Goal: Task Accomplishment & Management: Manage account settings

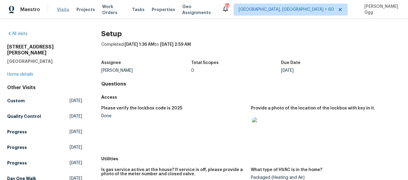
click at [64, 10] on span "Visits" at bounding box center [63, 10] width 12 height 6
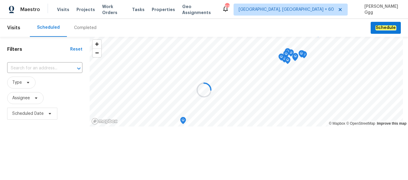
click at [82, 29] on div at bounding box center [204, 90] width 408 height 180
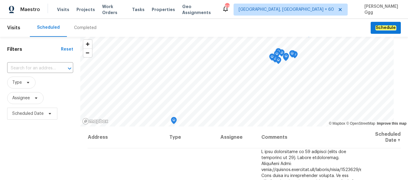
click at [82, 29] on div "Completed" at bounding box center [85, 28] width 22 height 6
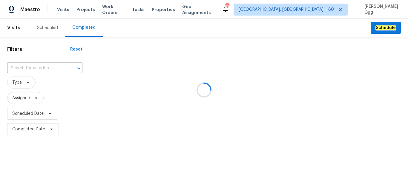
click at [20, 62] on div at bounding box center [204, 90] width 408 height 180
click at [16, 68] on div at bounding box center [204, 90] width 408 height 180
click at [15, 68] on div at bounding box center [204, 90] width 408 height 180
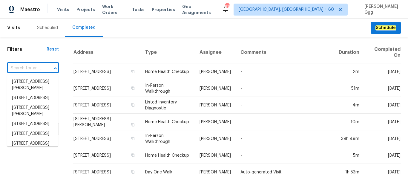
paste input "[STREET_ADDRESS]"
type input "[STREET_ADDRESS]"
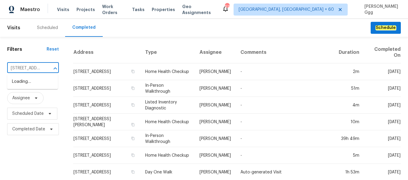
scroll to position [0, 49]
click at [24, 84] on li "[STREET_ADDRESS]" at bounding box center [32, 82] width 51 height 10
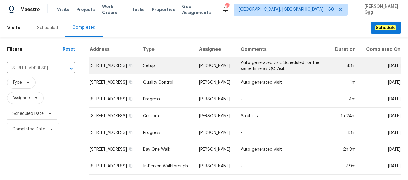
click at [160, 74] on td "Setup" at bounding box center [166, 65] width 56 height 17
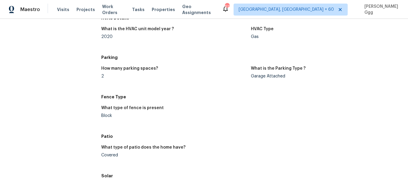
scroll to position [530, 0]
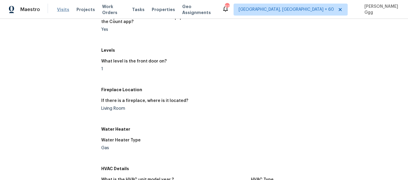
click at [65, 11] on span "Visits" at bounding box center [63, 10] width 12 height 6
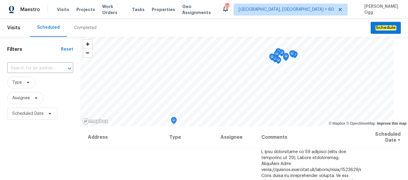
click at [81, 27] on div "Completed" at bounding box center [85, 28] width 22 height 6
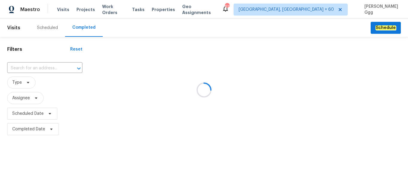
click at [36, 68] on div at bounding box center [204, 90] width 408 height 180
click at [18, 65] on div at bounding box center [204, 90] width 408 height 180
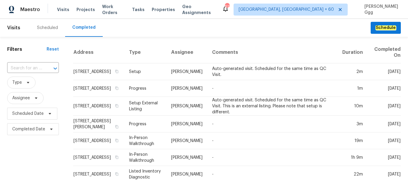
click at [18, 65] on input "text" at bounding box center [24, 68] width 35 height 9
paste input "[STREET_ADDRESS]"
type input "[STREET_ADDRESS]"
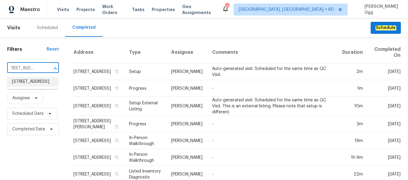
click at [31, 84] on li "[STREET_ADDRESS]" at bounding box center [32, 82] width 51 height 10
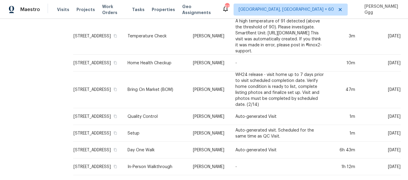
scroll to position [288, 0]
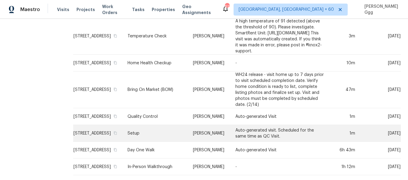
click at [151, 126] on td "Setup" at bounding box center [155, 133] width 65 height 17
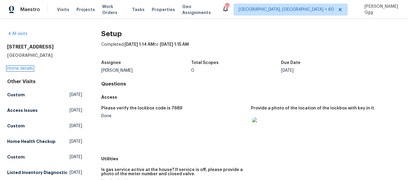
click at [19, 67] on link "Home details" at bounding box center [20, 68] width 26 height 4
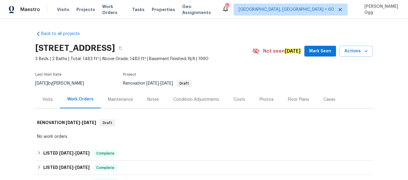
click at [260, 98] on div "Photos" at bounding box center [267, 100] width 14 height 6
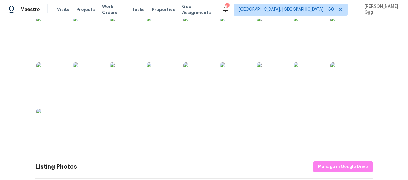
scroll to position [201, 0]
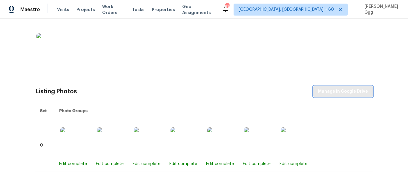
click at [332, 92] on span "Manage in Google Drive" at bounding box center [343, 91] width 50 height 7
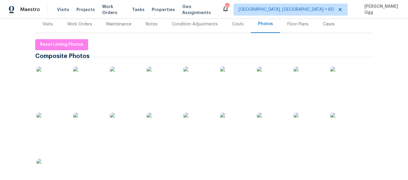
scroll to position [0, 0]
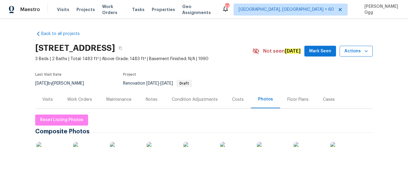
click at [364, 53] on icon "button" at bounding box center [366, 51] width 6 height 6
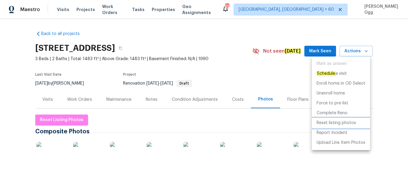
click at [337, 121] on p "Reset listing photos" at bounding box center [336, 123] width 39 height 6
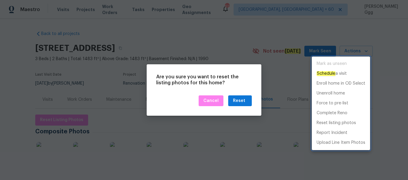
click at [243, 104] on div at bounding box center [204, 90] width 408 height 180
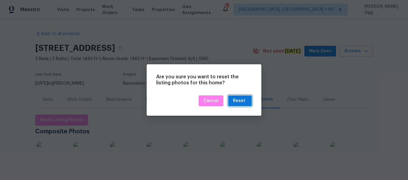
click at [247, 98] on div "Reset" at bounding box center [240, 100] width 14 height 7
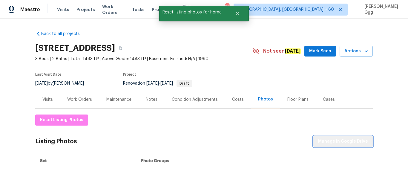
click at [346, 140] on span "Manage in Google Drive" at bounding box center [343, 141] width 50 height 7
